Goal: Transaction & Acquisition: Purchase product/service

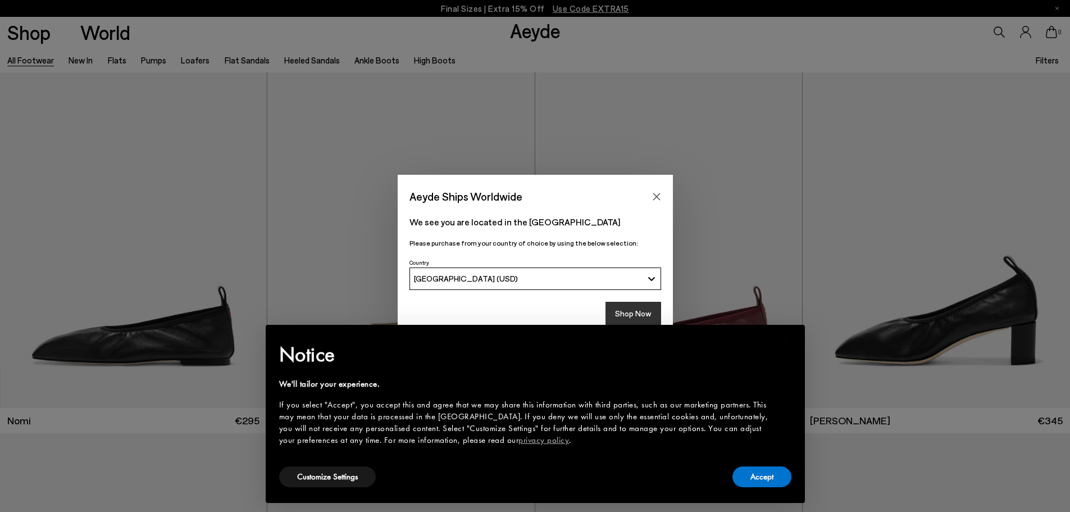
click at [623, 310] on button "Shop Now" at bounding box center [634, 314] width 56 height 24
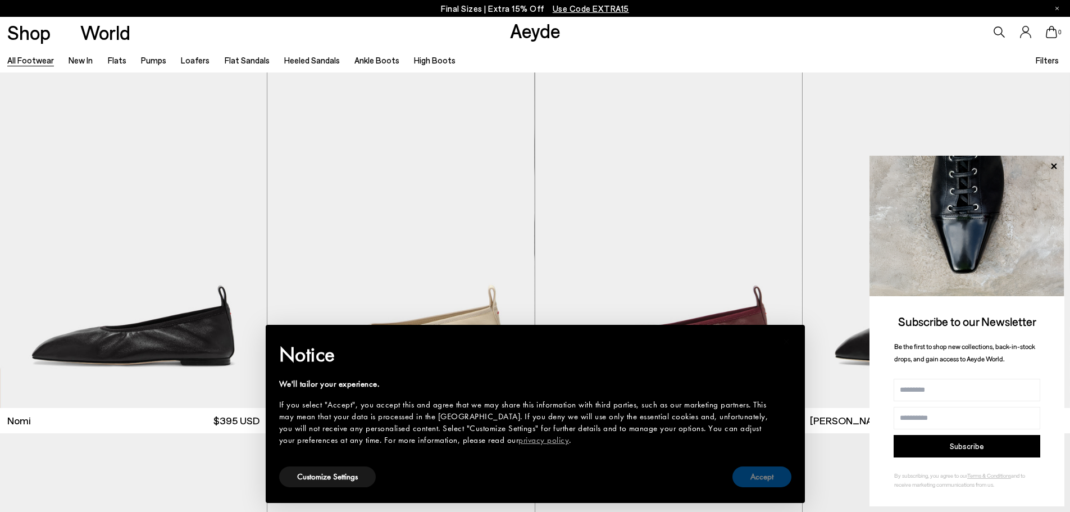
click at [760, 485] on button "Accept" at bounding box center [762, 476] width 59 height 21
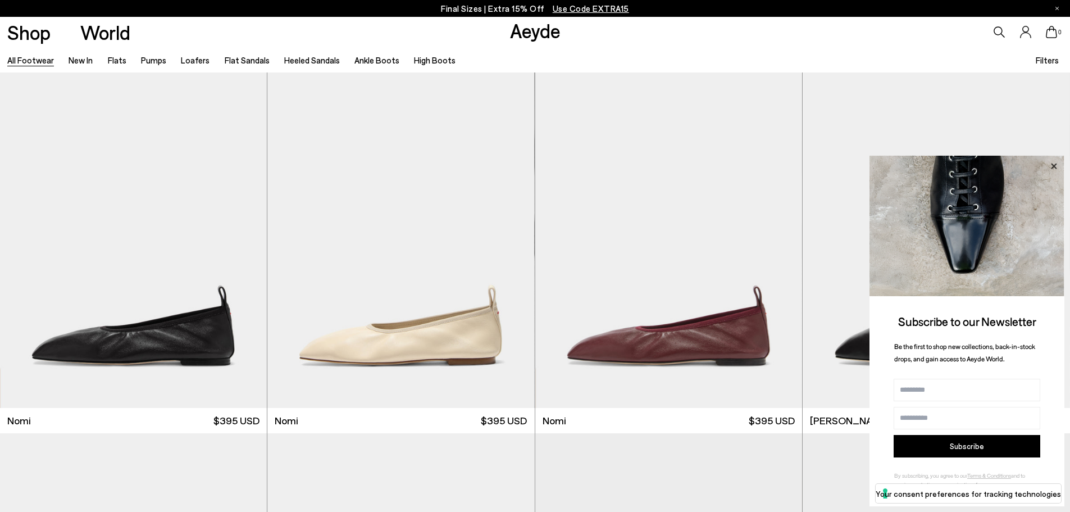
click at [1049, 168] on icon at bounding box center [1054, 166] width 15 height 15
click at [1056, 166] on icon at bounding box center [1054, 166] width 15 height 15
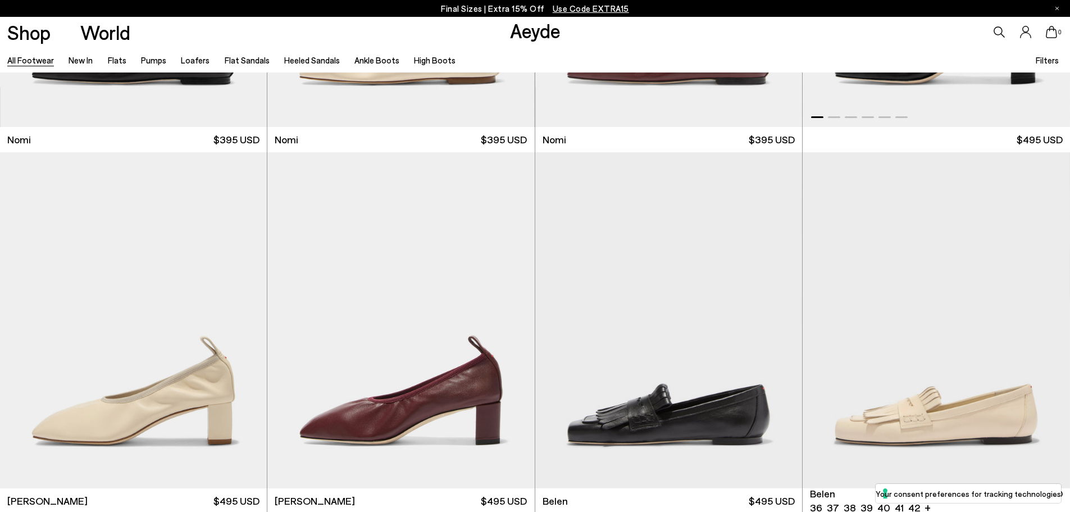
scroll to position [562, 0]
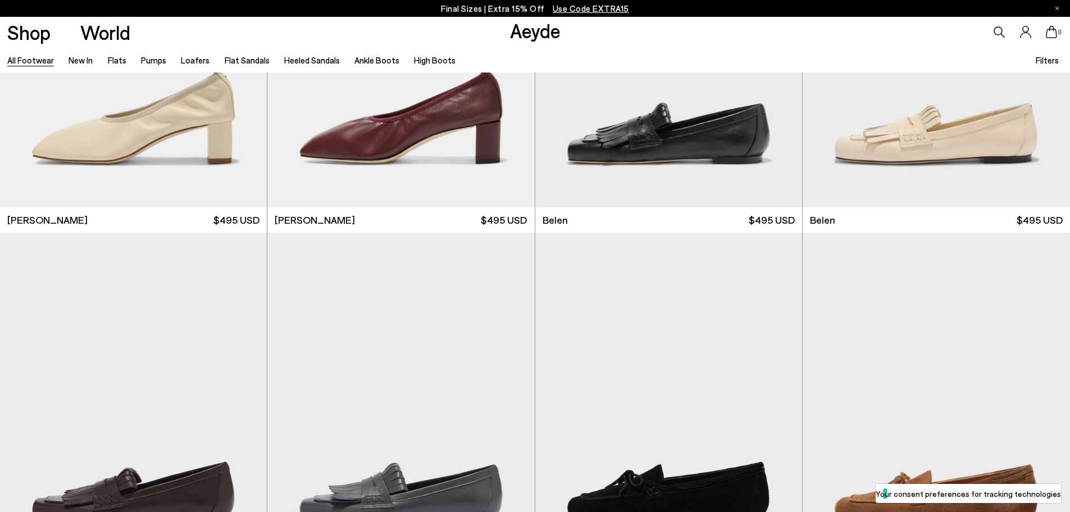
scroll to position [937, 0]
